Goal: Navigation & Orientation: Find specific page/section

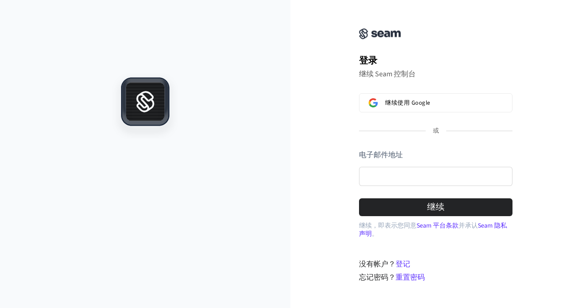
click at [406, 119] on div "继续使用 Google 或 电子邮件地址 密码 继续" at bounding box center [435, 154] width 153 height 123
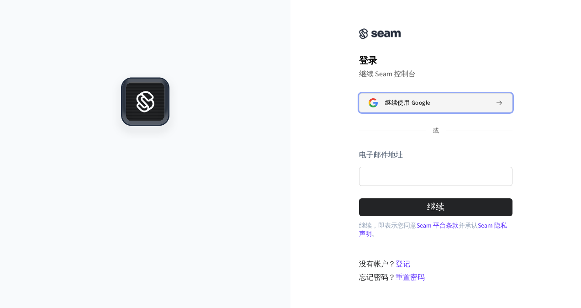
click at [412, 106] on span "继续使用 Google" at bounding box center [407, 102] width 45 height 7
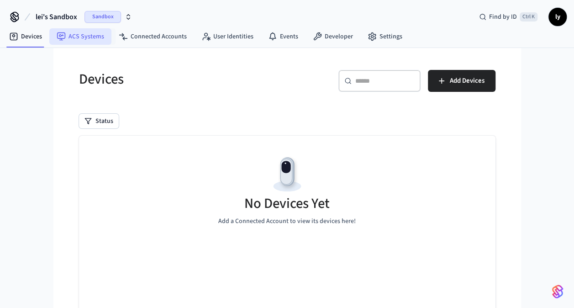
click at [104, 39] on link "ACS Systems" at bounding box center [80, 36] width 62 height 16
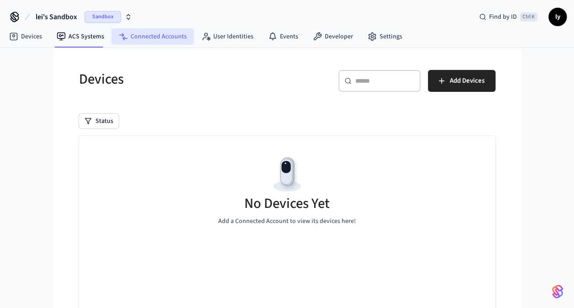
click at [155, 38] on link "Connected Accounts" at bounding box center [152, 36] width 83 height 16
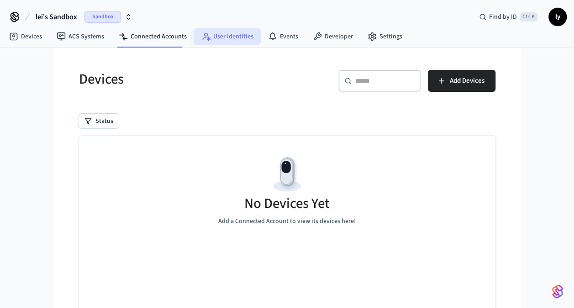
drag, startPoint x: 219, startPoint y: 40, endPoint x: 255, endPoint y: 43, distance: 35.7
click at [219, 40] on link "User Identities" at bounding box center [227, 36] width 67 height 16
click at [289, 35] on link "Events" at bounding box center [283, 36] width 45 height 16
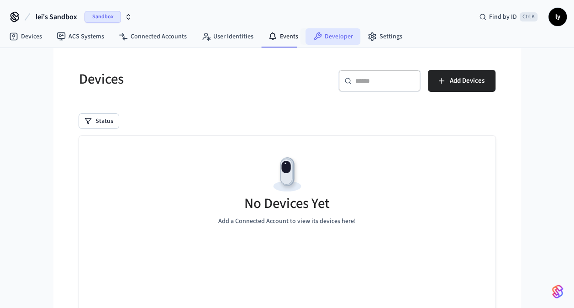
click at [324, 38] on link "Developer" at bounding box center [332, 36] width 55 height 16
click at [384, 37] on link "Settings" at bounding box center [384, 36] width 49 height 16
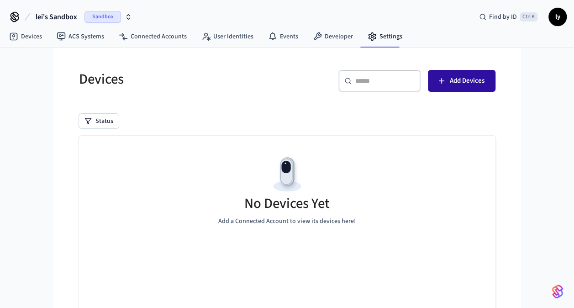
click at [439, 79] on icon "button" at bounding box center [441, 80] width 9 height 9
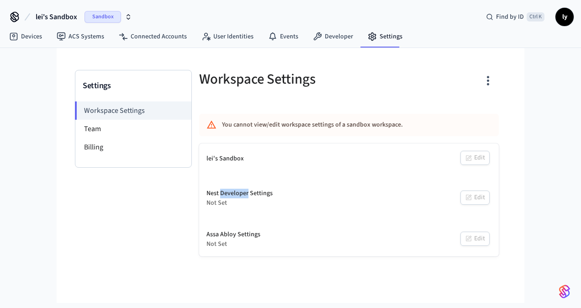
drag, startPoint x: 220, startPoint y: 189, endPoint x: 282, endPoint y: 200, distance: 63.4
click at [282, 200] on div "Nest Developer Settings Not Set Edit" at bounding box center [348, 198] width 299 height 34
drag, startPoint x: 282, startPoint y: 200, endPoint x: 311, endPoint y: 242, distance: 50.9
click at [304, 241] on div "Assa Abloy Settings Not Set Edit" at bounding box center [348, 239] width 299 height 34
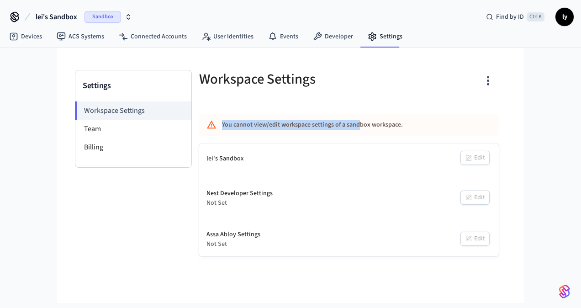
drag, startPoint x: 216, startPoint y: 120, endPoint x: 365, endPoint y: 131, distance: 148.8
click at [365, 131] on div "You cannot view/edit workspace settings of a sandbox workspace." at bounding box center [348, 125] width 299 height 22
click at [304, 203] on div "Nest Developer Settings Not Set Edit" at bounding box center [348, 198] width 299 height 34
drag, startPoint x: 361, startPoint y: 128, endPoint x: 394, endPoint y: 133, distance: 33.6
click at [394, 133] on div "You cannot view/edit workspace settings of a sandbox workspace." at bounding box center [348, 125] width 299 height 22
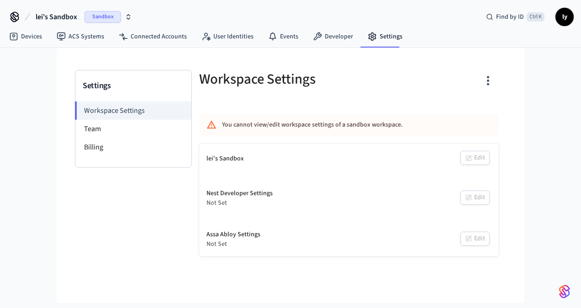
drag, startPoint x: 394, startPoint y: 133, endPoint x: 321, endPoint y: 206, distance: 103.6
click at [329, 211] on div "Nest Developer Settings Not Set Edit" at bounding box center [348, 198] width 299 height 34
click at [275, 33] on link "Events" at bounding box center [283, 36] width 45 height 16
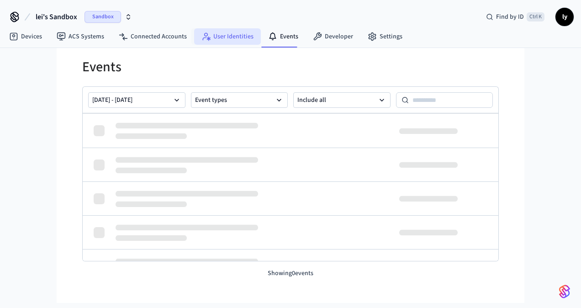
click at [210, 37] on link "User Identities" at bounding box center [227, 36] width 67 height 16
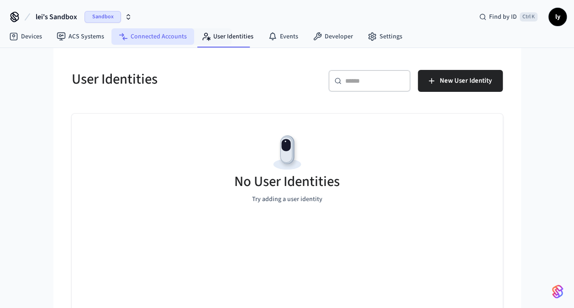
click at [130, 36] on link "Connected Accounts" at bounding box center [152, 36] width 83 height 16
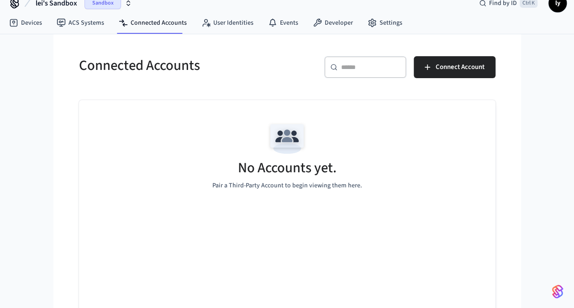
scroll to position [21, 0]
